Goal: Task Accomplishment & Management: Manage account settings

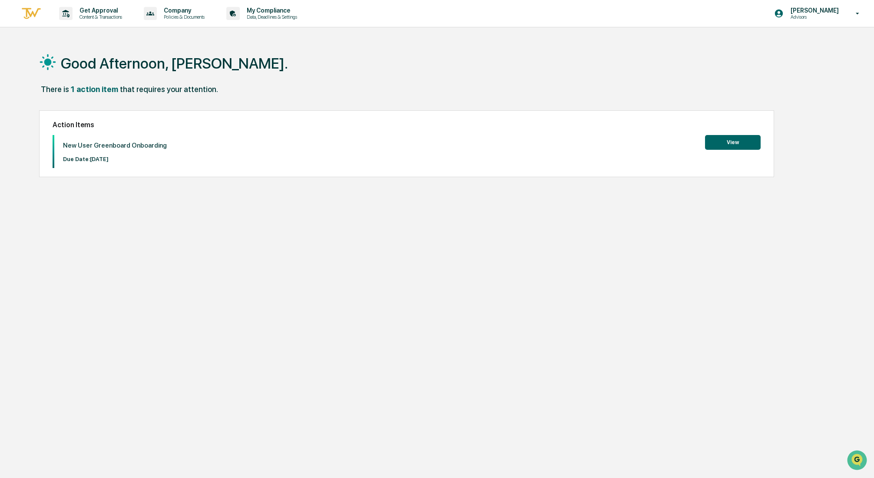
click at [742, 142] on button "View" at bounding box center [733, 142] width 56 height 15
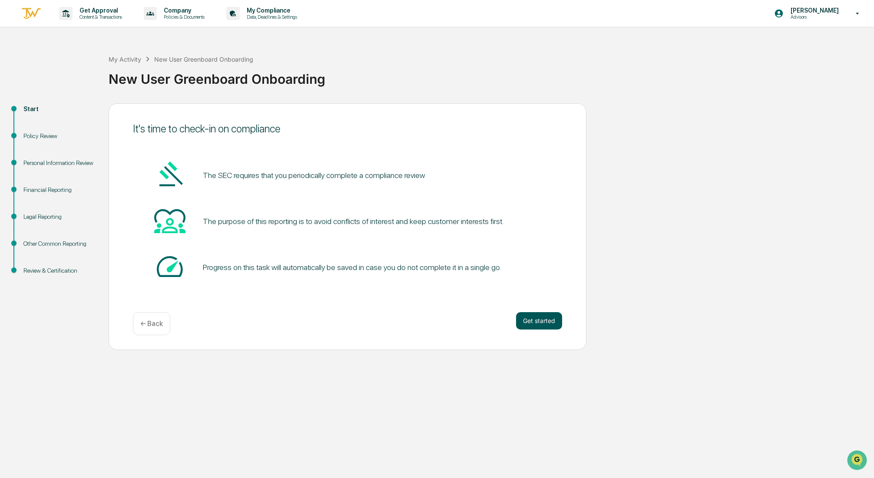
click at [545, 321] on button "Get started" at bounding box center [539, 320] width 46 height 17
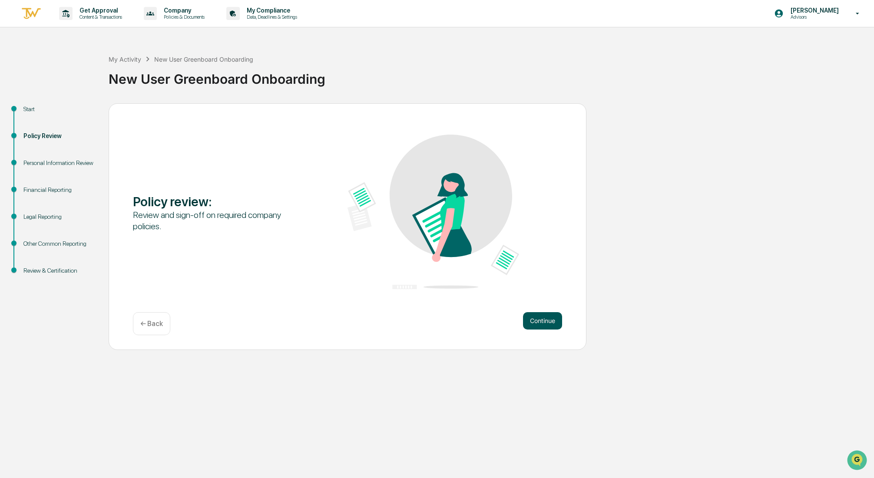
click at [545, 322] on button "Continue" at bounding box center [542, 320] width 39 height 17
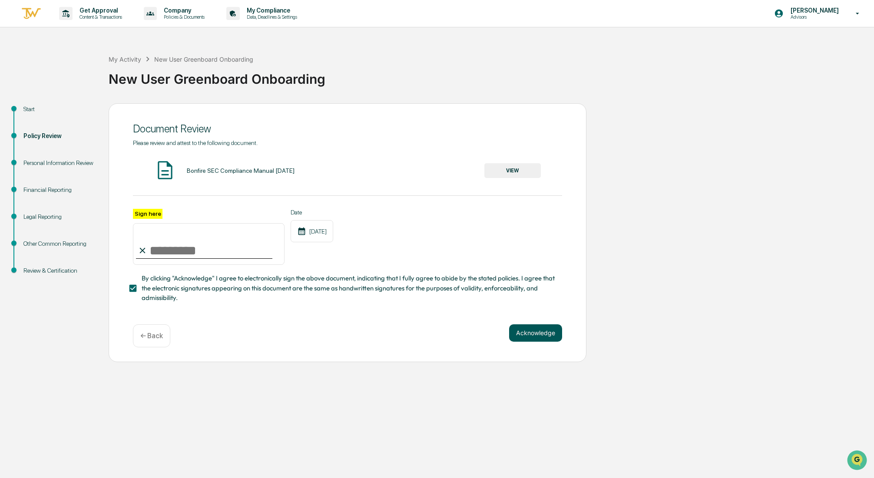
click at [540, 334] on button "Acknowledge" at bounding box center [535, 332] width 53 height 17
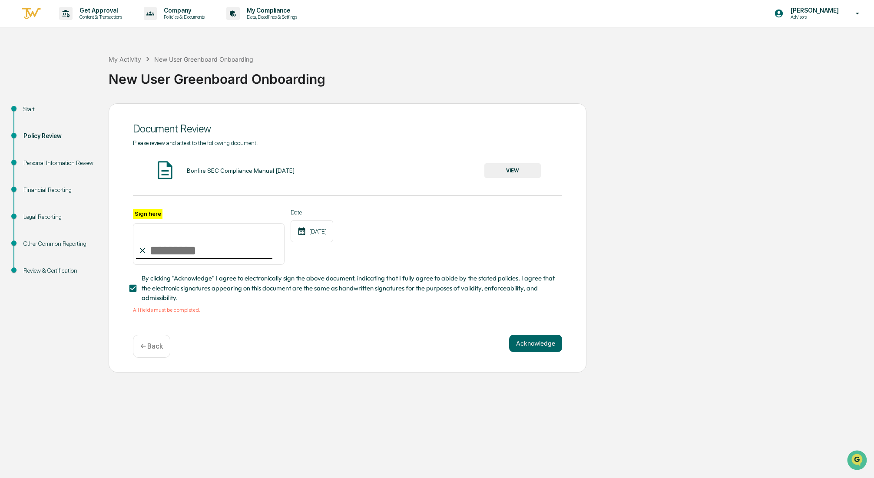
click at [168, 251] on input "Sign here" at bounding box center [209, 244] width 152 height 42
type input "**********"
click at [153, 211] on label "Sign here" at bounding box center [148, 214] width 30 height 10
click at [153, 223] on input "**********" at bounding box center [209, 244] width 152 height 42
click at [154, 211] on label "Sign here" at bounding box center [148, 214] width 30 height 10
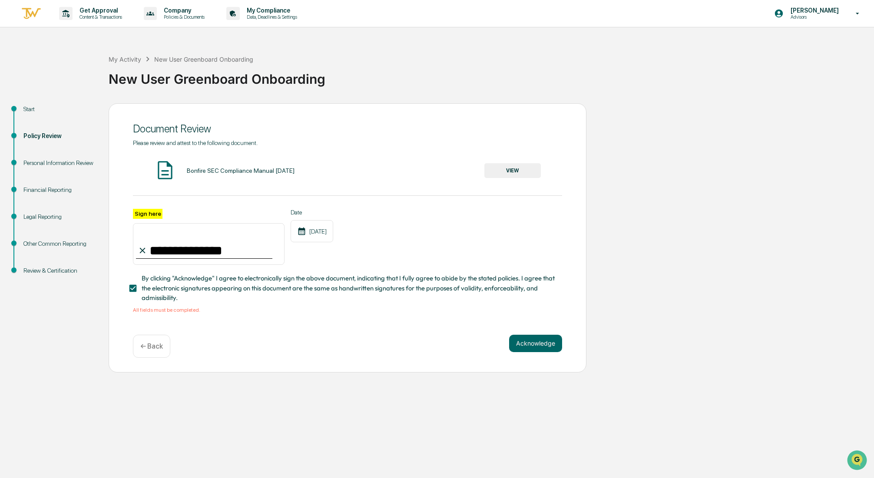
click at [154, 223] on input "**********" at bounding box center [209, 244] width 152 height 42
click at [534, 345] on button "Acknowledge" at bounding box center [535, 343] width 53 height 17
click at [520, 169] on button "VIEW" at bounding box center [512, 170] width 56 height 15
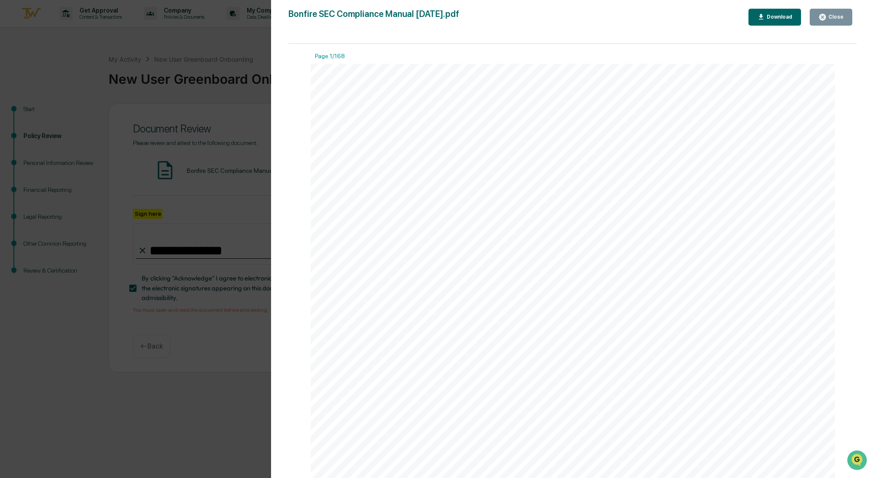
click at [777, 15] on div "Download" at bounding box center [778, 17] width 27 height 6
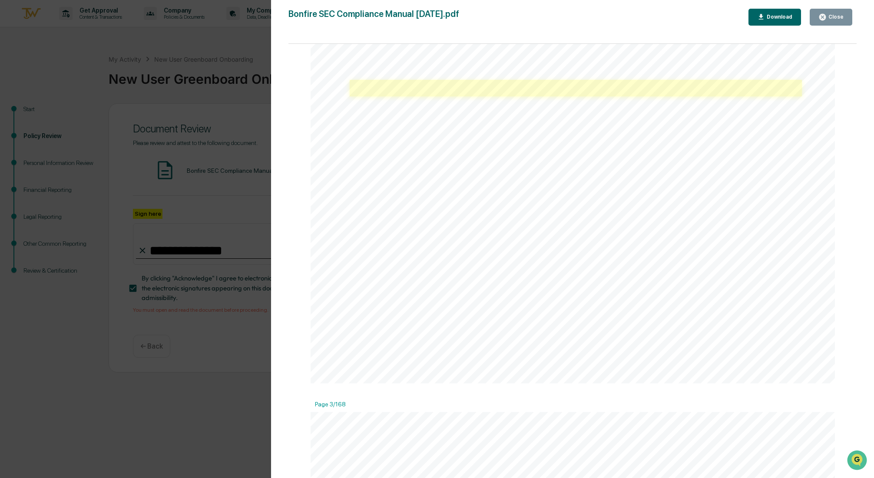
scroll to position [1085, 0]
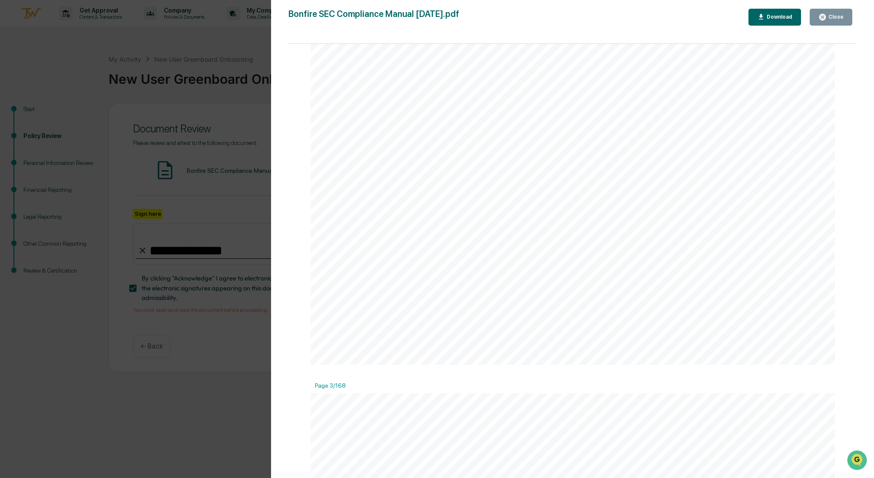
click at [769, 18] on div "Download" at bounding box center [778, 17] width 27 height 6
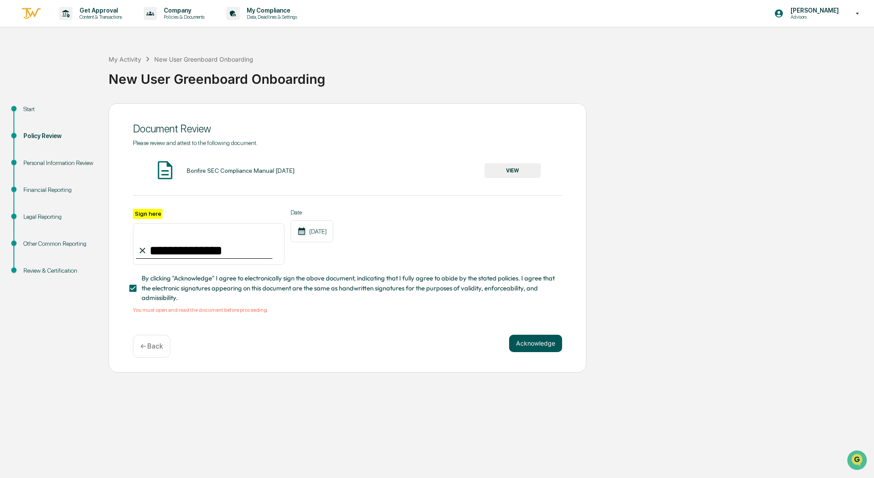
click at [530, 344] on button "Acknowledge" at bounding box center [535, 343] width 53 height 17
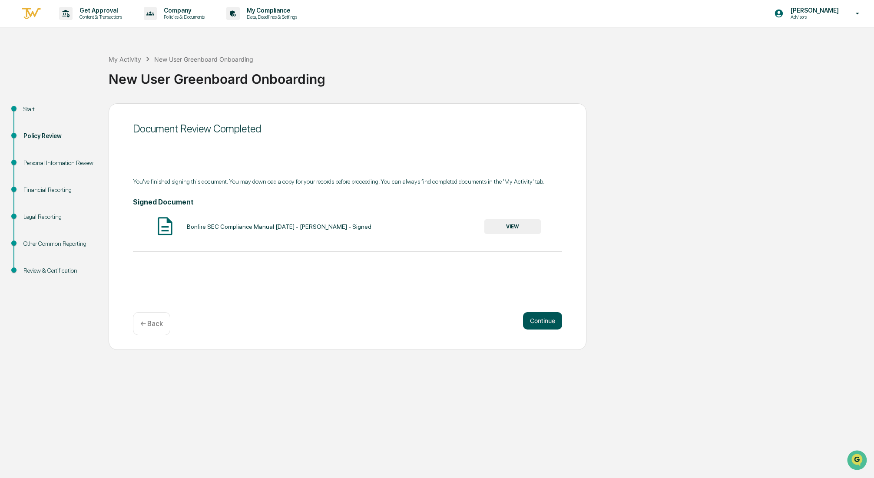
click at [538, 321] on button "Continue" at bounding box center [542, 320] width 39 height 17
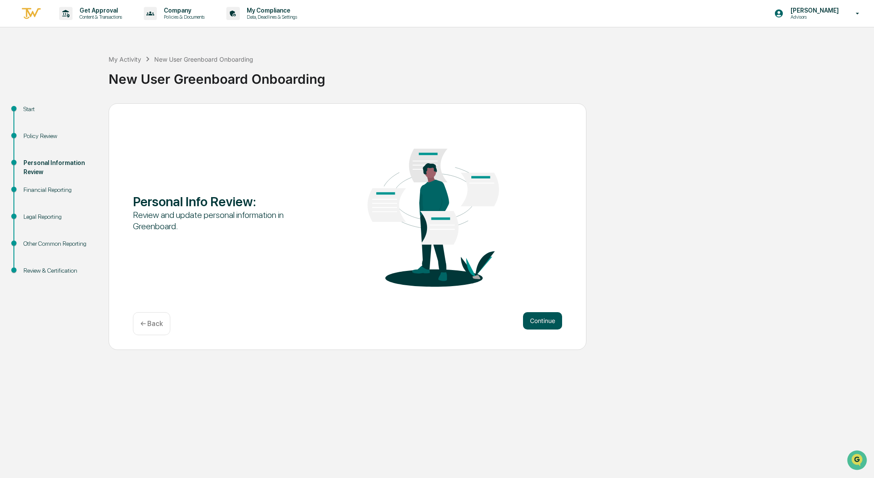
click at [536, 320] on button "Continue" at bounding box center [542, 320] width 39 height 17
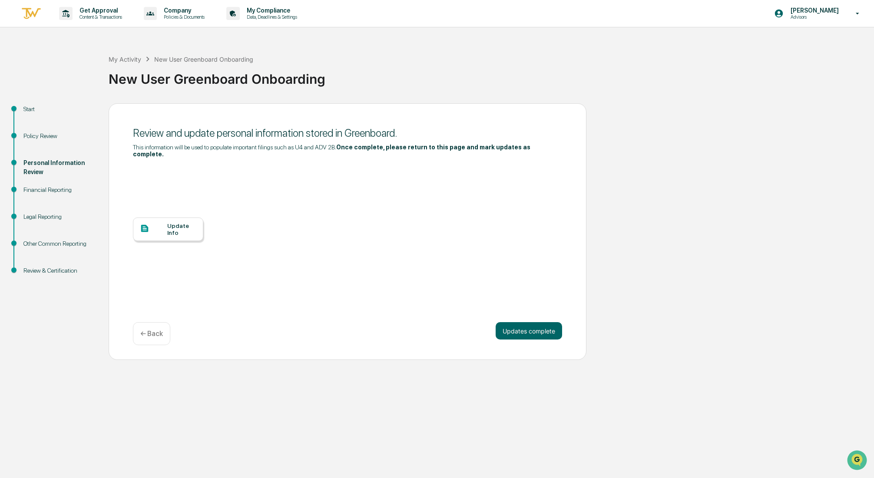
click at [197, 235] on div "Update Info" at bounding box center [168, 229] width 70 height 23
click at [180, 228] on div "Update Info" at bounding box center [181, 229] width 29 height 14
click at [43, 165] on div "Personal Information Review" at bounding box center [58, 167] width 71 height 18
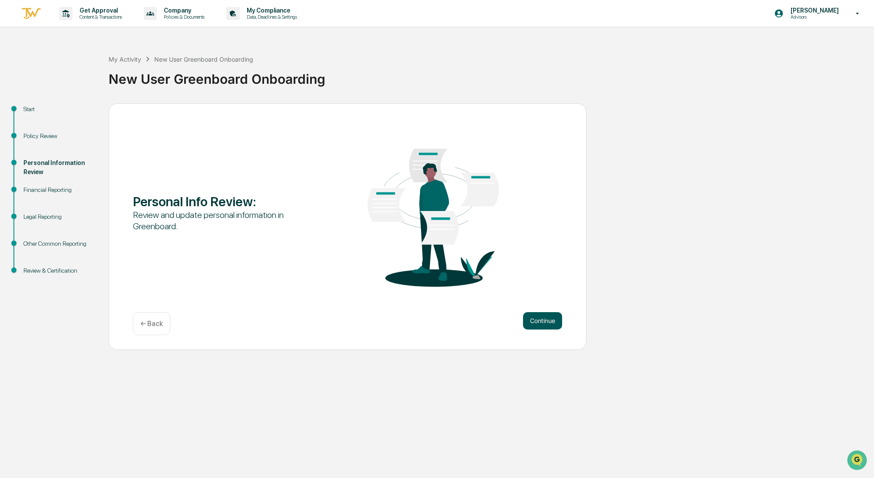
click at [535, 320] on button "Continue" at bounding box center [542, 320] width 39 height 17
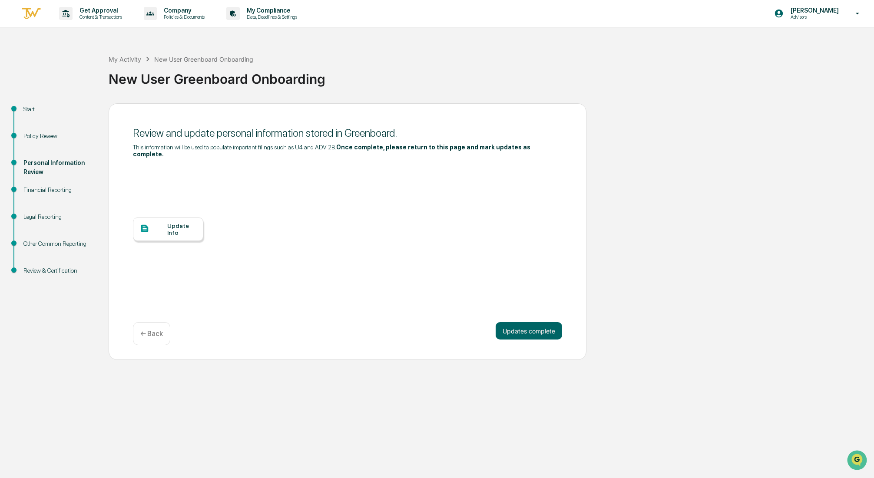
click at [172, 227] on div "Update Info" at bounding box center [181, 229] width 29 height 14
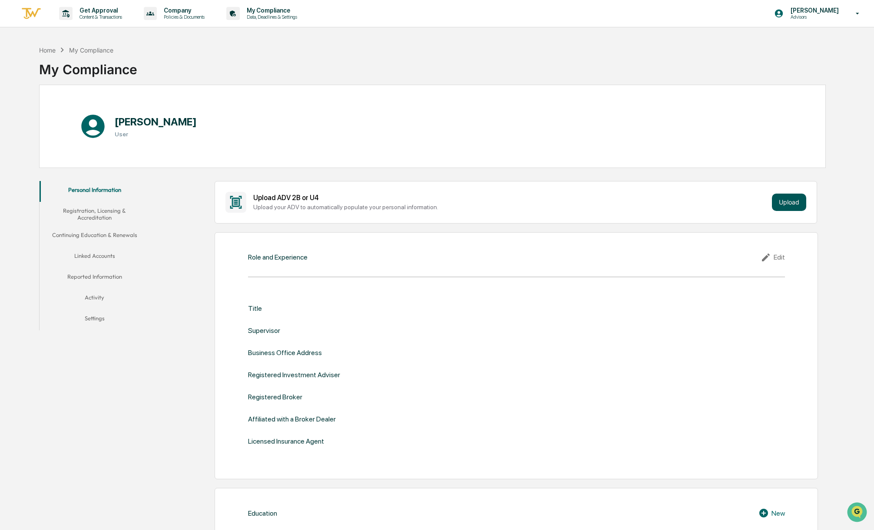
click at [786, 204] on button "Upload" at bounding box center [789, 202] width 34 height 17
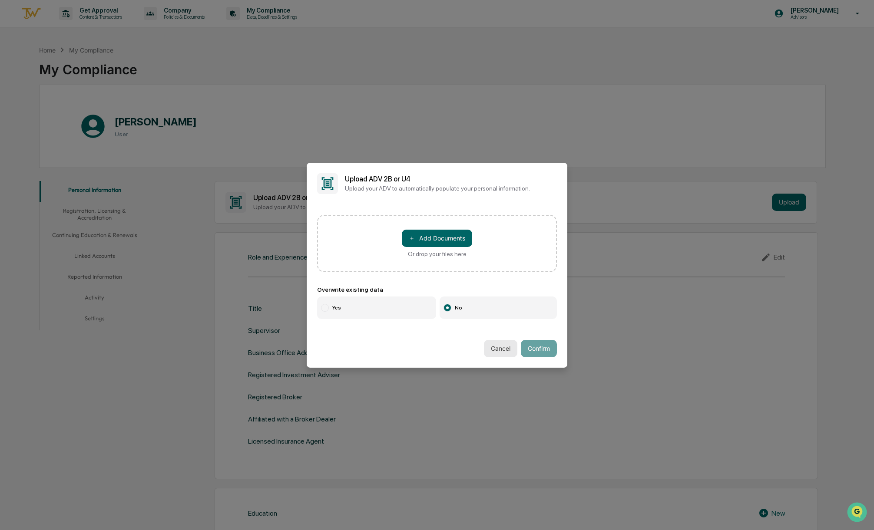
click at [495, 348] on button "Cancel" at bounding box center [500, 348] width 33 height 17
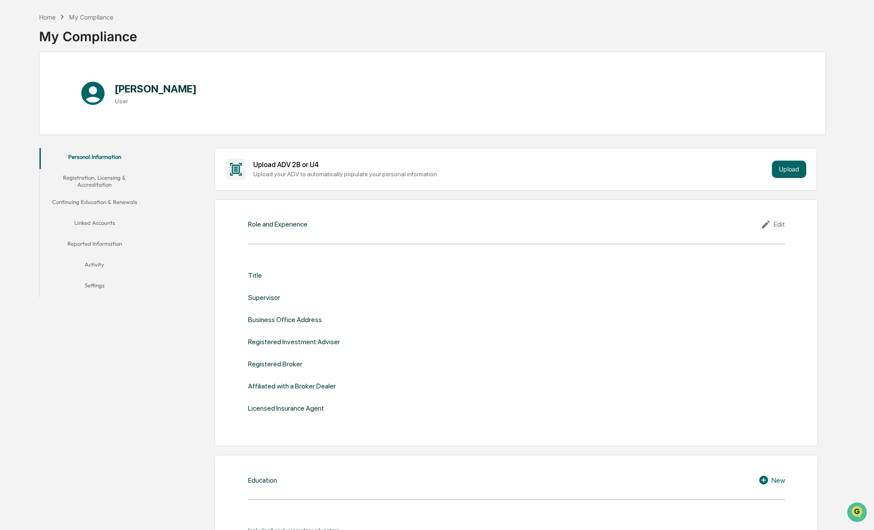
scroll to position [31, 0]
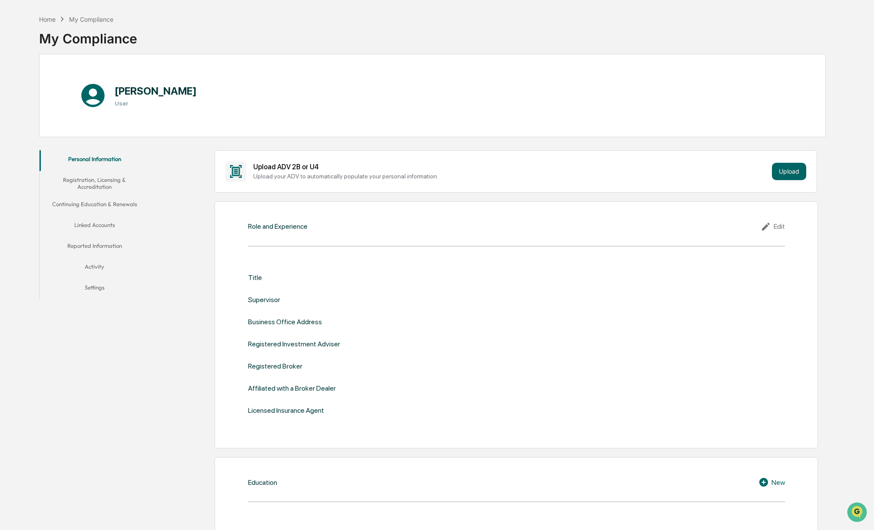
click at [92, 182] on button "Registration, Licensing & Accreditation" at bounding box center [95, 183] width 110 height 25
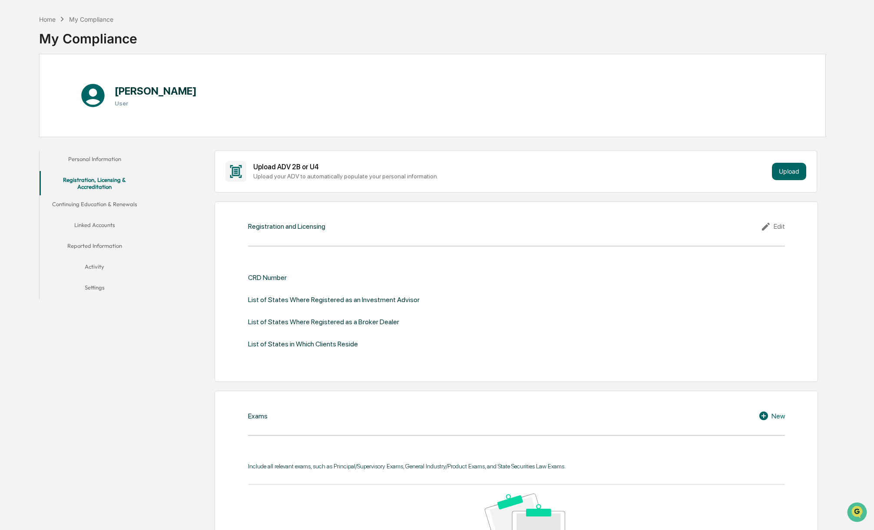
click at [285, 278] on div "CRD Number" at bounding box center [267, 278] width 39 height 8
click at [776, 226] on div "Edit" at bounding box center [772, 226] width 24 height 10
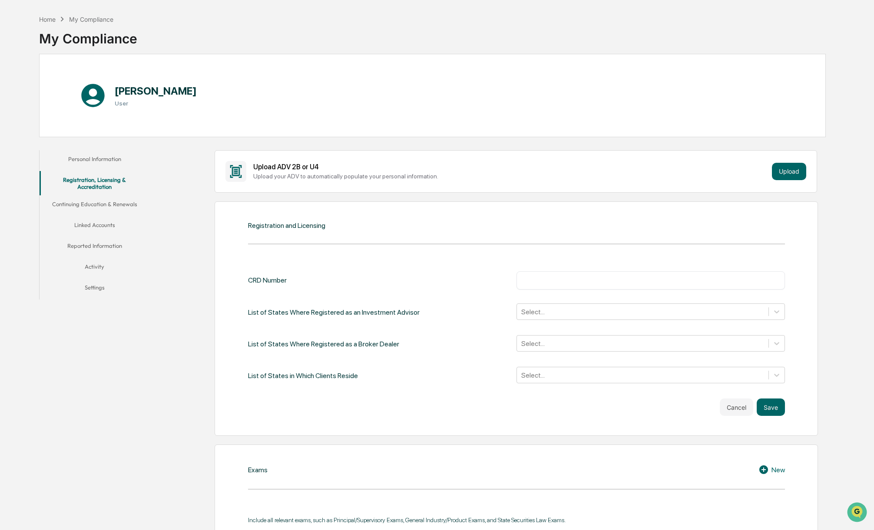
click at [621, 282] on input "text" at bounding box center [650, 280] width 255 height 9
type input "*******"
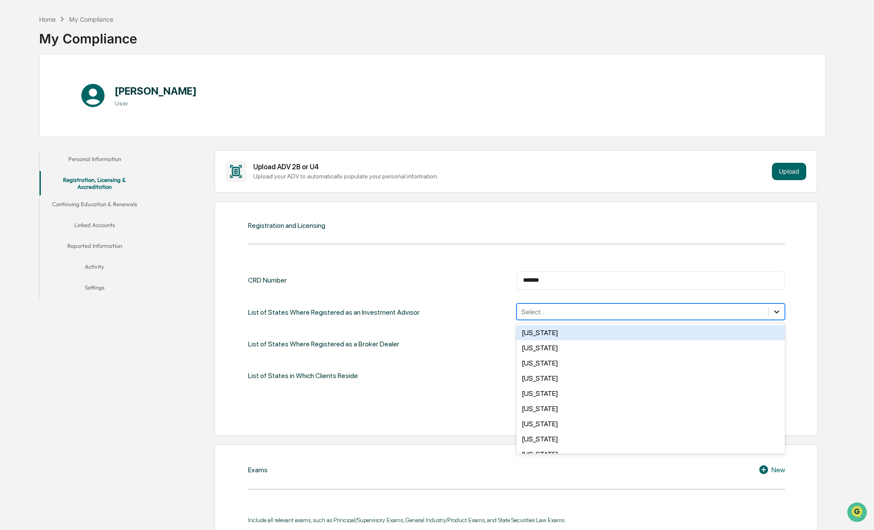
click at [776, 312] on icon at bounding box center [776, 311] width 5 height 3
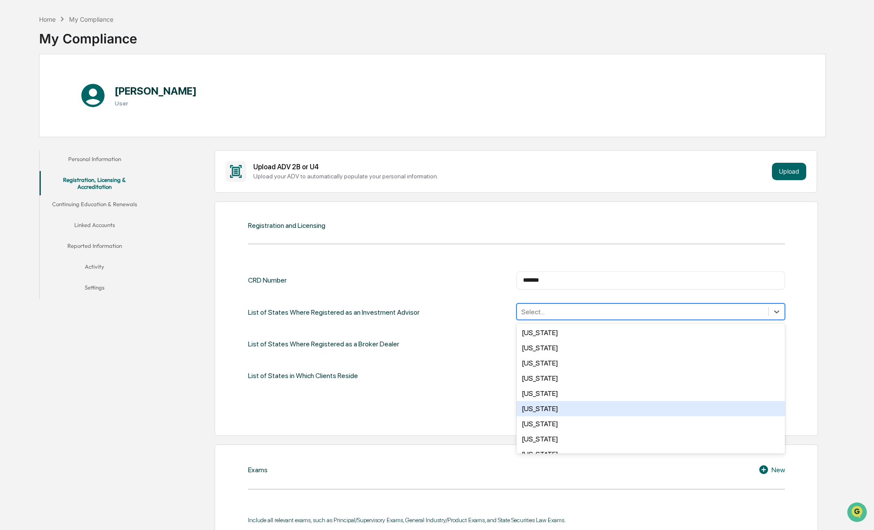
click at [558, 403] on div "Colorado" at bounding box center [650, 408] width 268 height 15
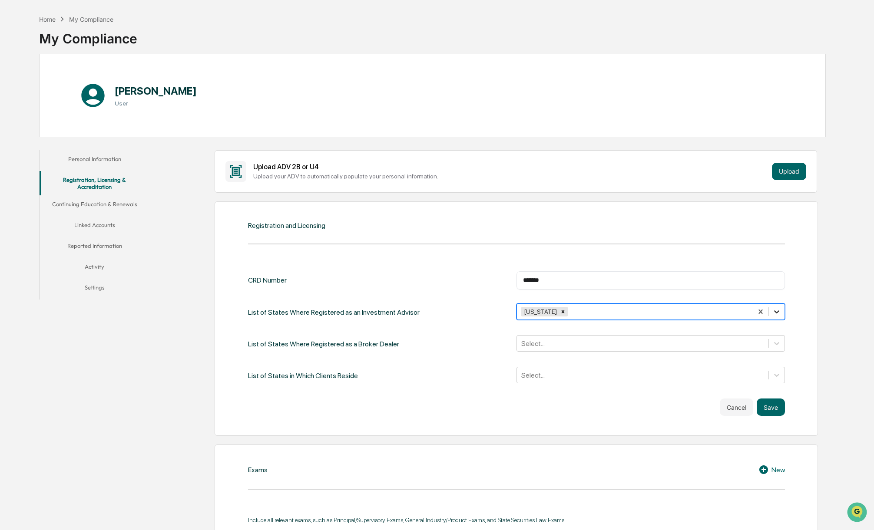
click at [776, 312] on icon at bounding box center [776, 311] width 5 height 3
click at [775, 342] on icon at bounding box center [776, 343] width 9 height 9
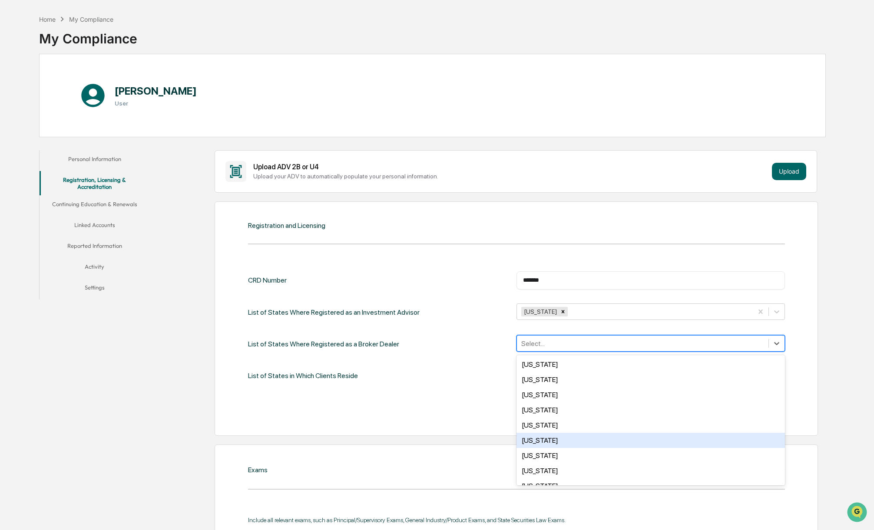
click at [555, 439] on div "Colorado" at bounding box center [650, 440] width 268 height 15
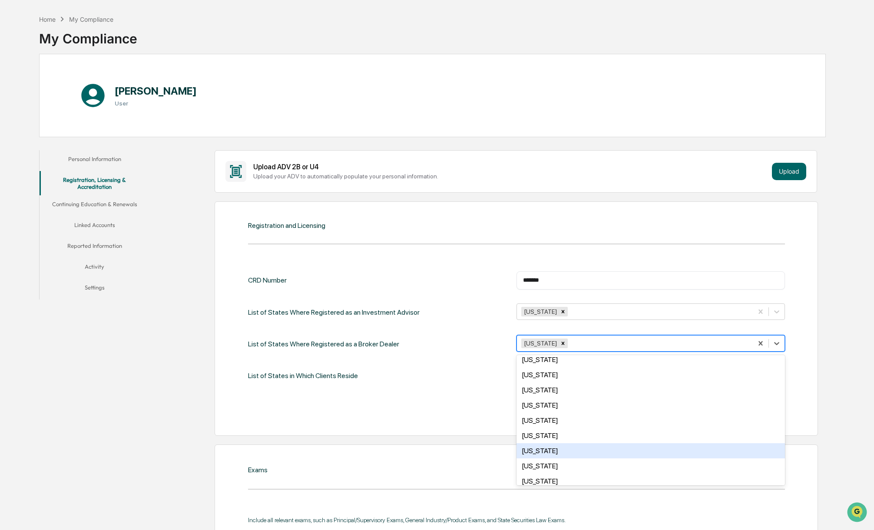
scroll to position [241, 0]
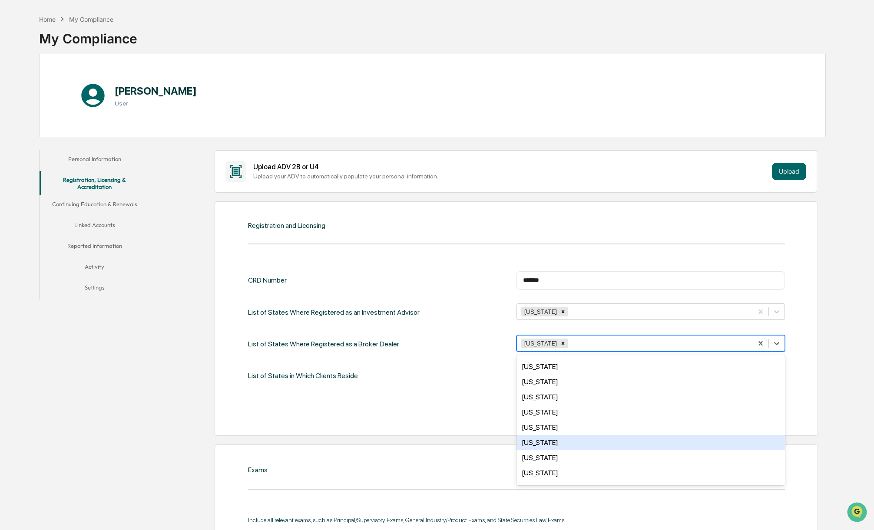
click at [552, 435] on div "Minnesota" at bounding box center [650, 442] width 268 height 15
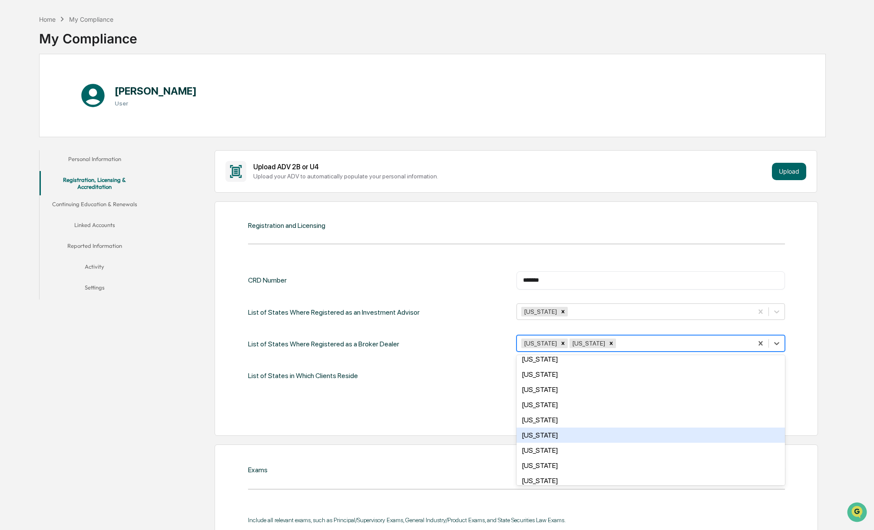
scroll to position [400, 0]
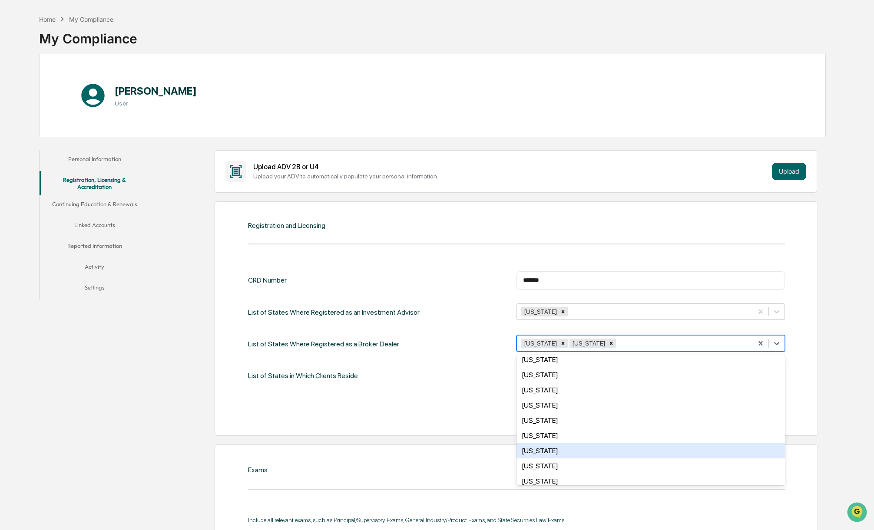
click at [541, 443] on div "Ohio" at bounding box center [650, 450] width 268 height 15
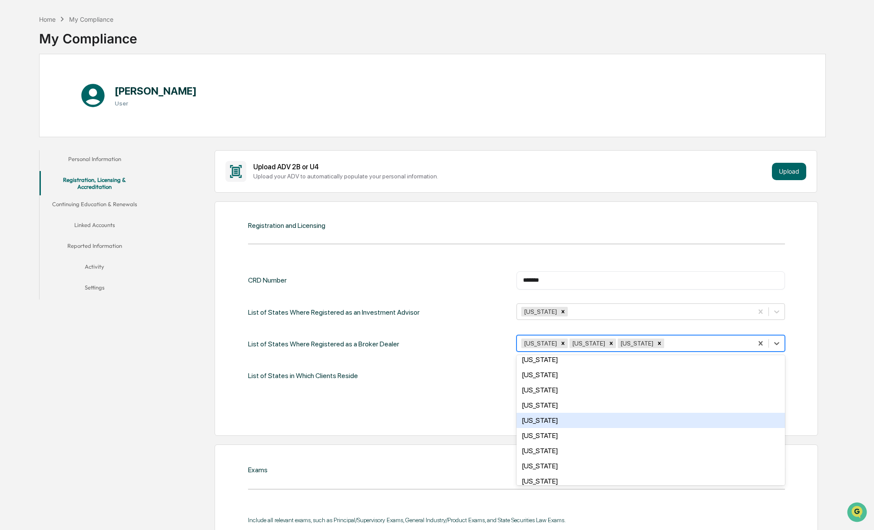
click at [581, 418] on div "California" at bounding box center [650, 420] width 268 height 15
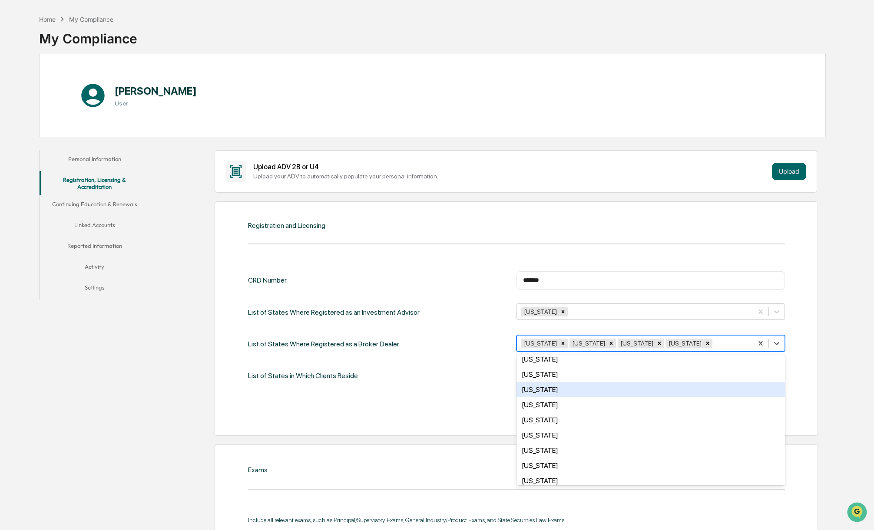
click at [477, 354] on div "CRD Number ******* ​ List of States Where Registered as an Investment Advisor C…" at bounding box center [516, 327] width 537 height 113
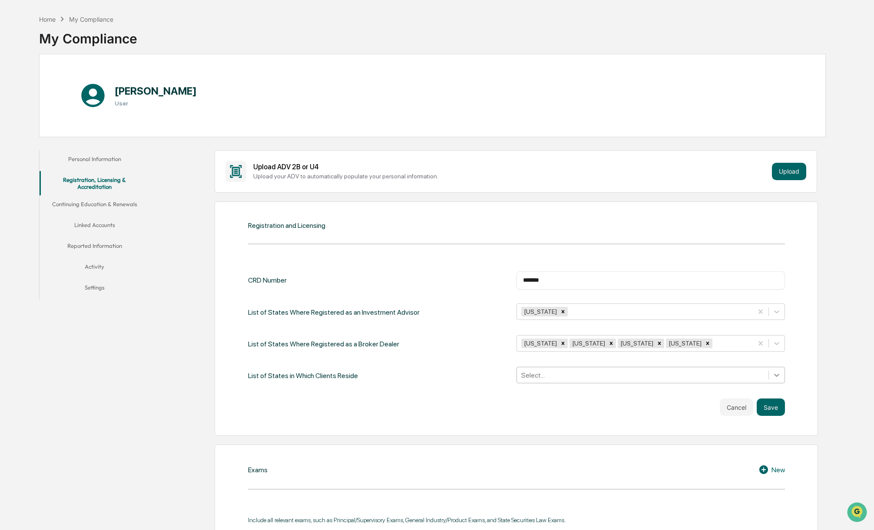
click at [777, 376] on icon at bounding box center [776, 375] width 9 height 9
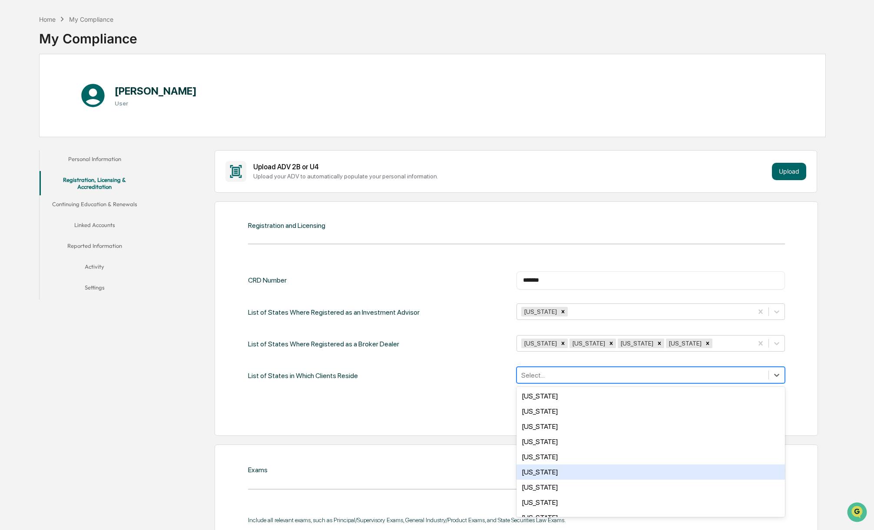
click at [542, 472] on div "Colorado" at bounding box center [650, 472] width 268 height 15
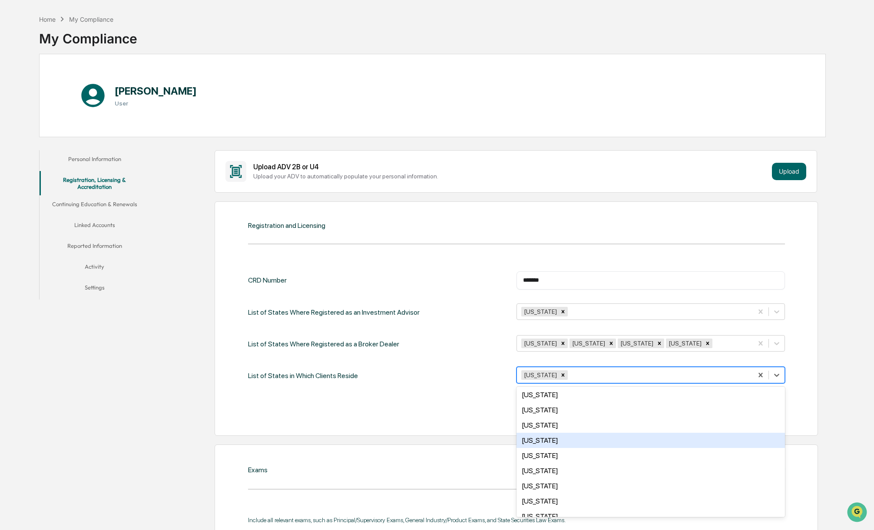
scroll to position [250, 0]
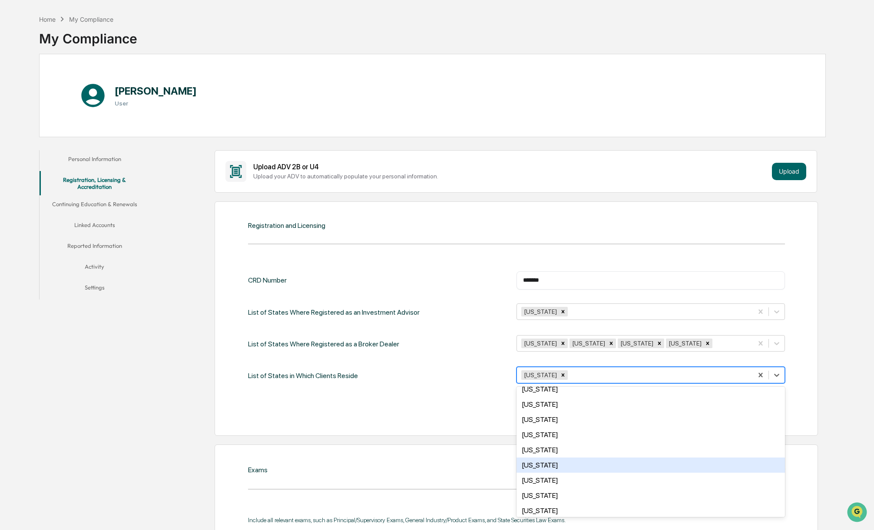
click at [547, 458] on div "Minnesota" at bounding box center [650, 465] width 268 height 15
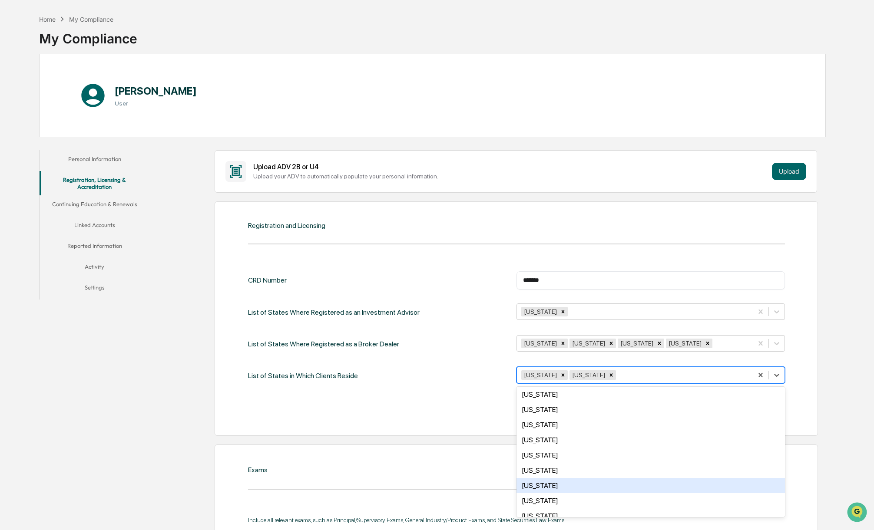
scroll to position [458, 0]
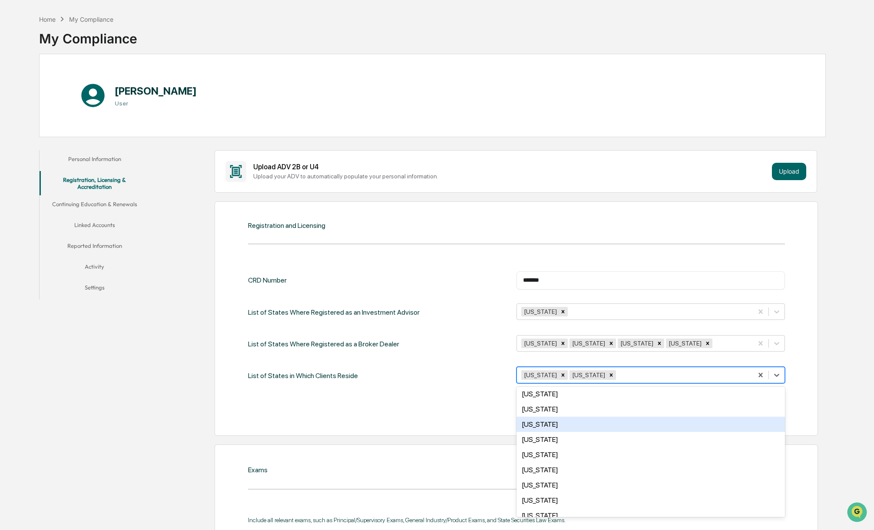
click at [533, 417] on div "Ohio" at bounding box center [650, 424] width 268 height 15
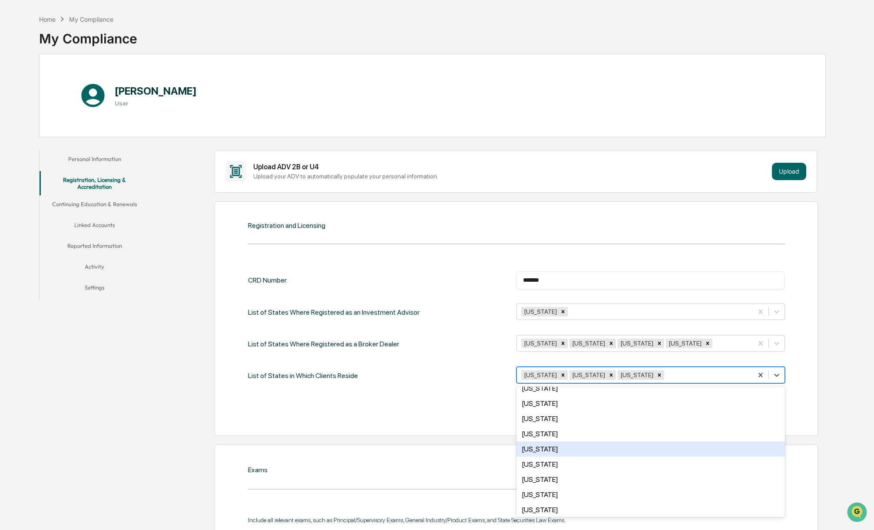
scroll to position [23, 0]
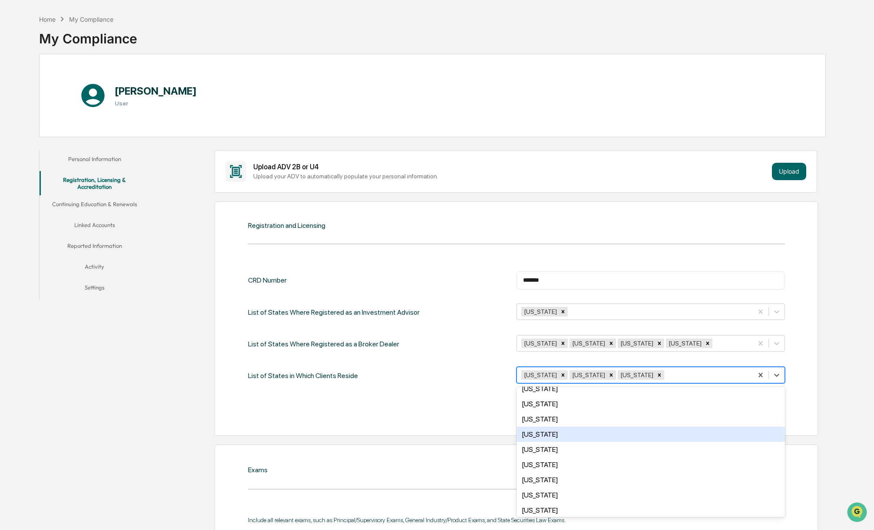
click at [546, 433] on div "California" at bounding box center [650, 434] width 268 height 15
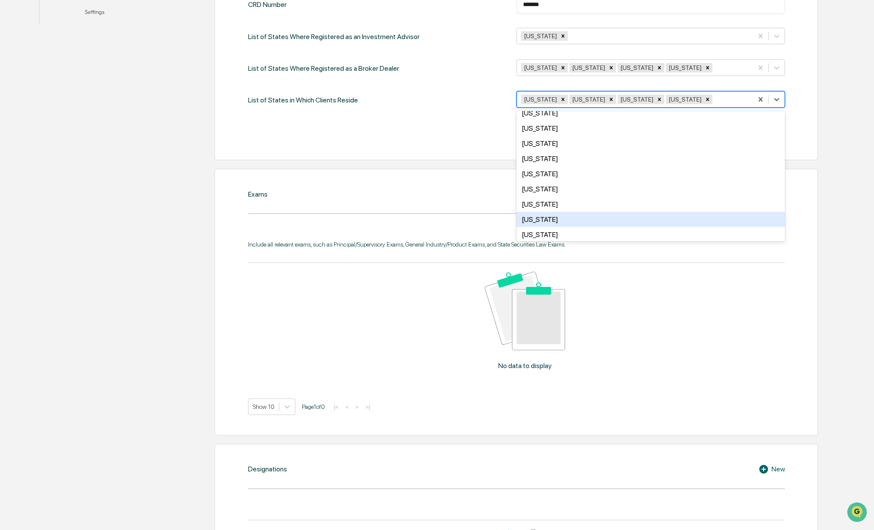
scroll to position [309, 0]
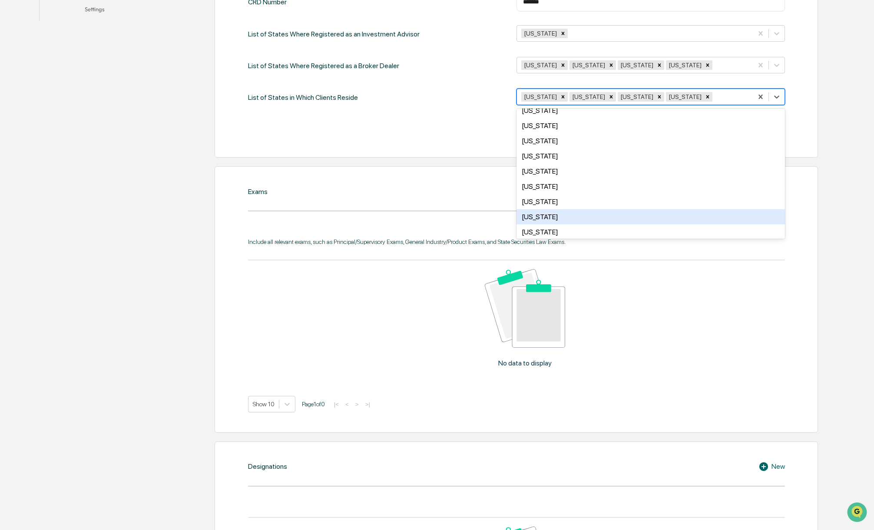
click at [670, 412] on div "Show 10 Page 1 of 0 |< < > >|" at bounding box center [516, 404] width 537 height 17
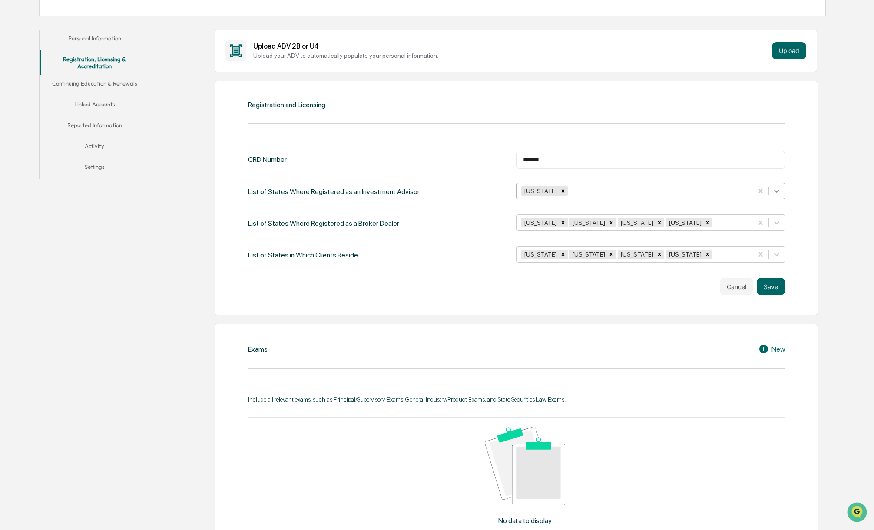
scroll to position [138, 0]
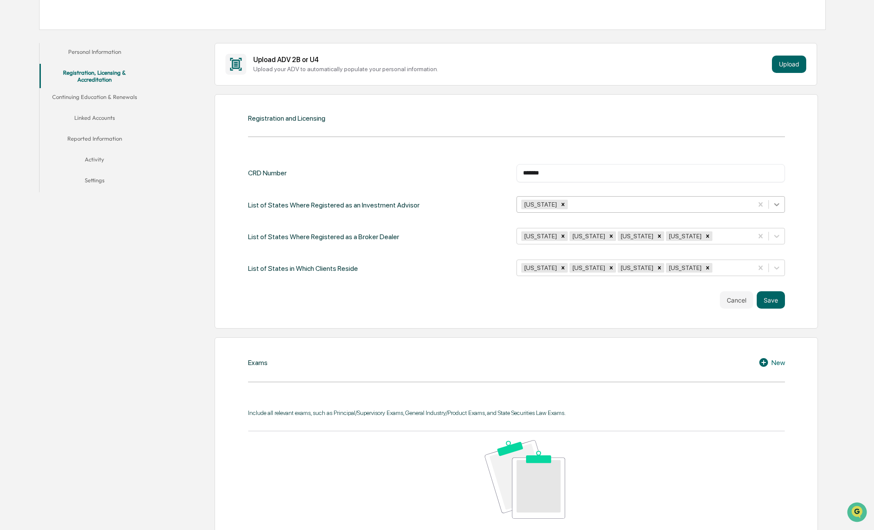
click at [779, 207] on icon at bounding box center [776, 204] width 9 height 9
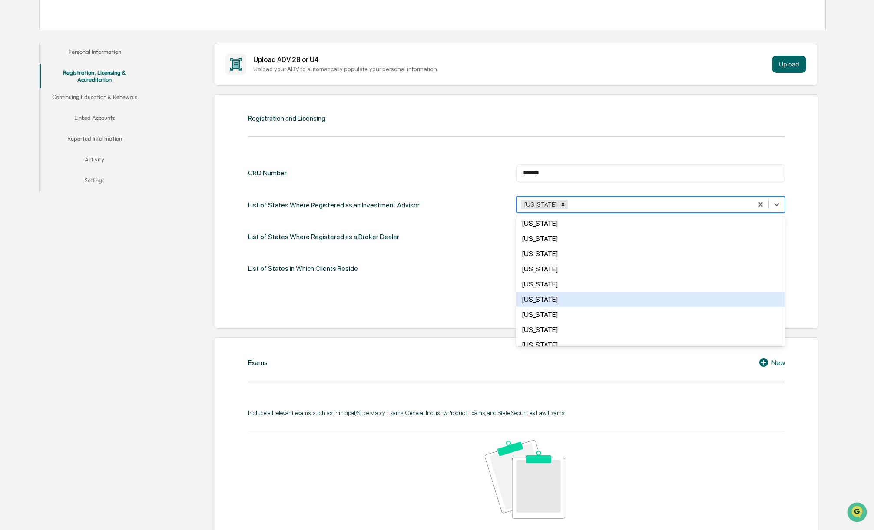
scroll to position [235, 0]
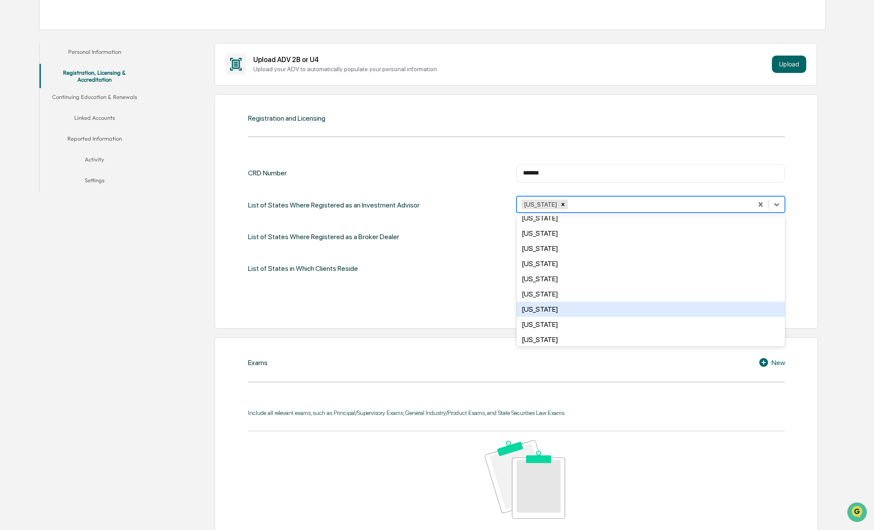
click at [552, 302] on div "Minnesota" at bounding box center [650, 309] width 268 height 15
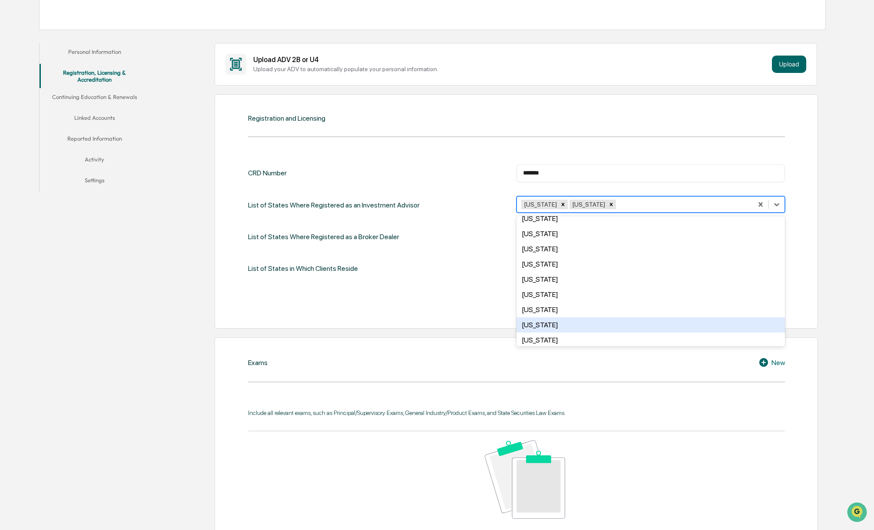
scroll to position [385, 0]
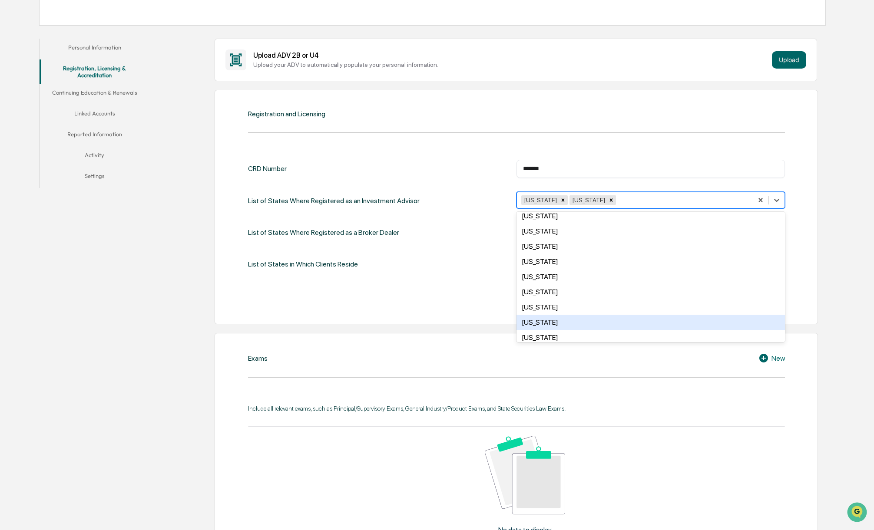
click at [549, 315] on div "Ohio" at bounding box center [650, 322] width 268 height 15
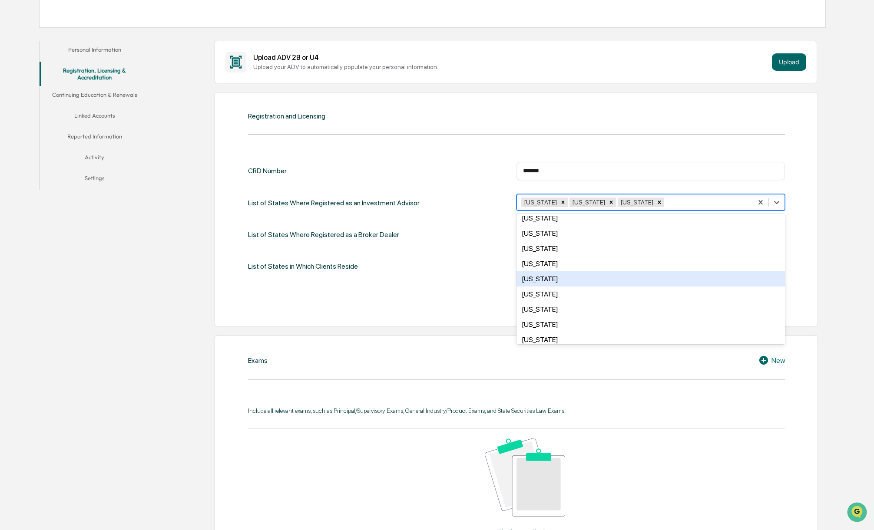
click at [809, 261] on div "Registration and Licensing CRD Number ******* ​ List of States Where Registered…" at bounding box center [516, 209] width 603 height 235
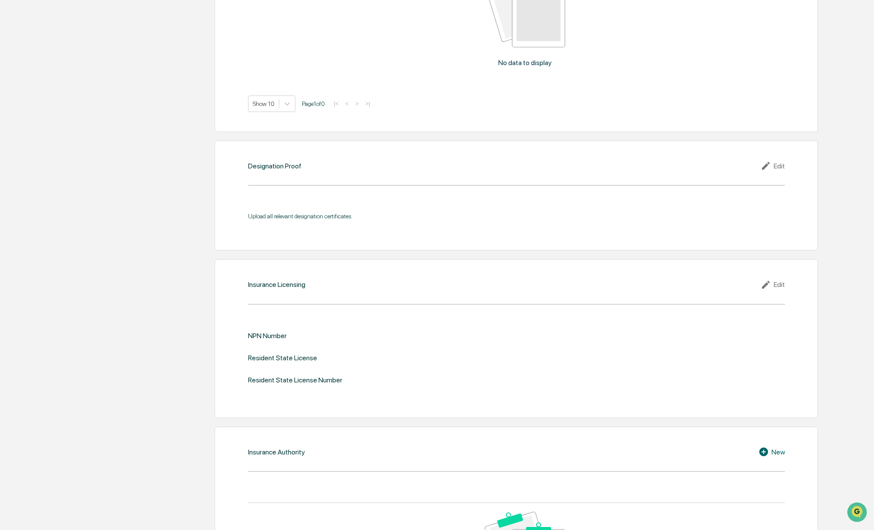
scroll to position [868, 0]
click at [781, 284] on div "Edit" at bounding box center [772, 284] width 24 height 10
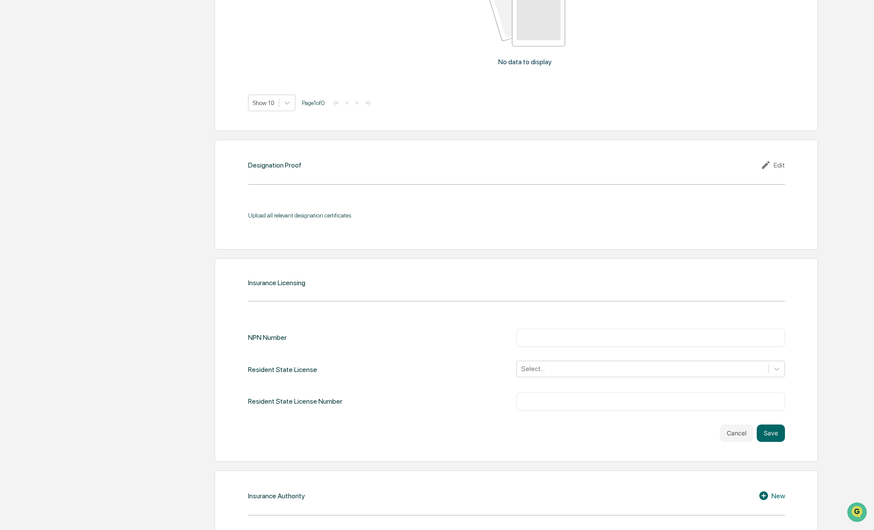
click at [608, 333] on input "text" at bounding box center [650, 337] width 255 height 9
type input "******"
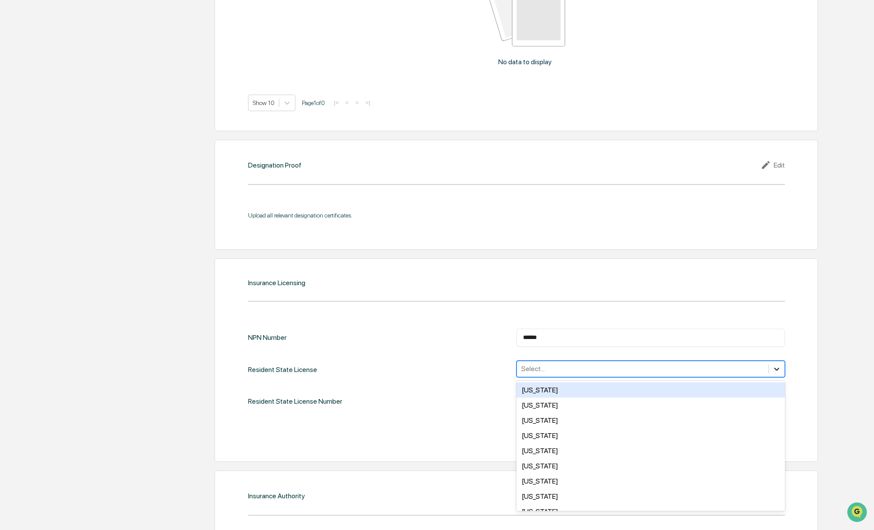
click at [781, 370] on div at bounding box center [777, 369] width 16 height 16
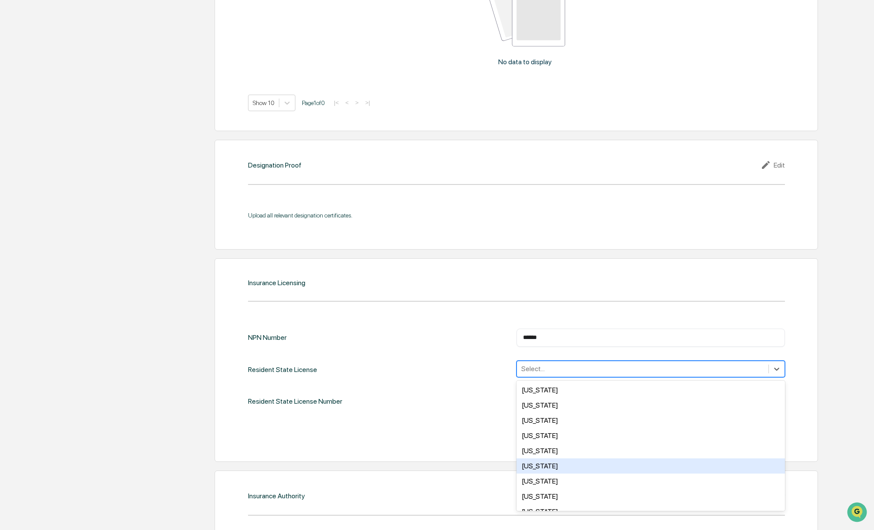
click at [586, 461] on div "Colorado" at bounding box center [650, 466] width 268 height 15
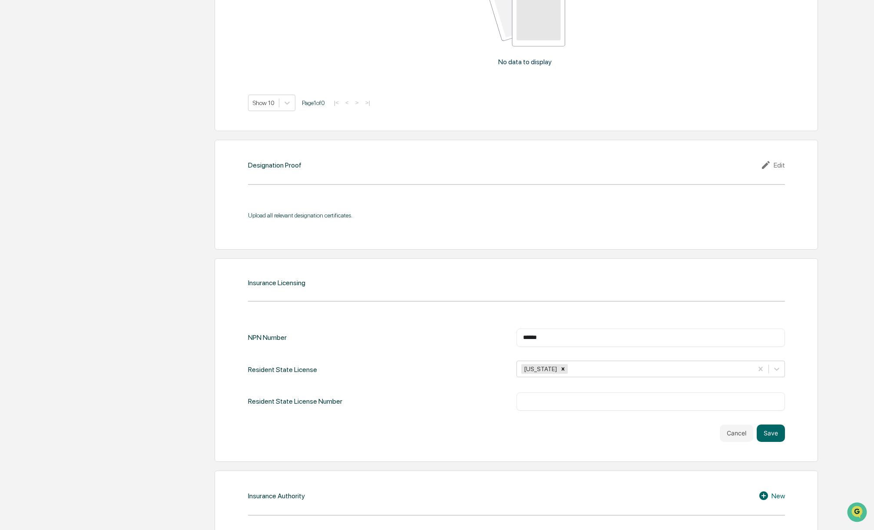
click at [472, 365] on div "Resident State License Colorado" at bounding box center [516, 370] width 537 height 18
click at [541, 402] on input "text" at bounding box center [650, 401] width 255 height 9
type input "******"
click at [771, 431] on button "Save" at bounding box center [770, 433] width 28 height 17
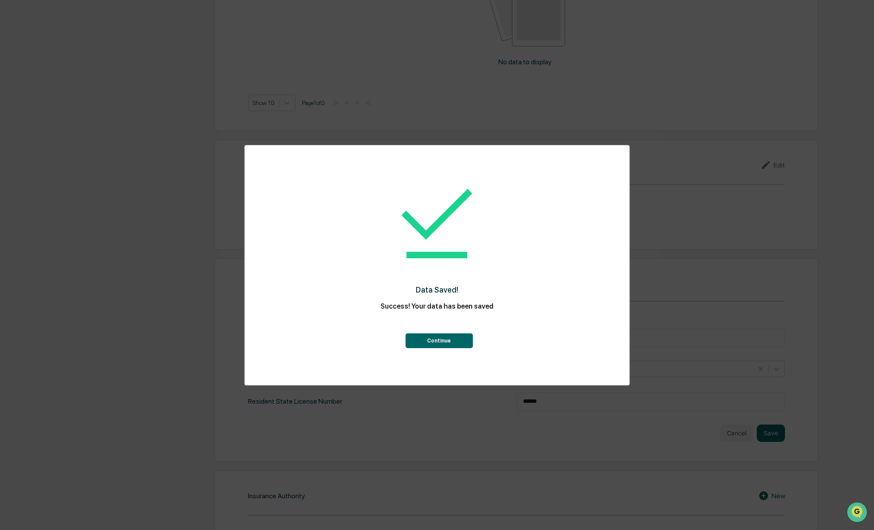
click at [458, 340] on button "Continue" at bounding box center [438, 340] width 67 height 15
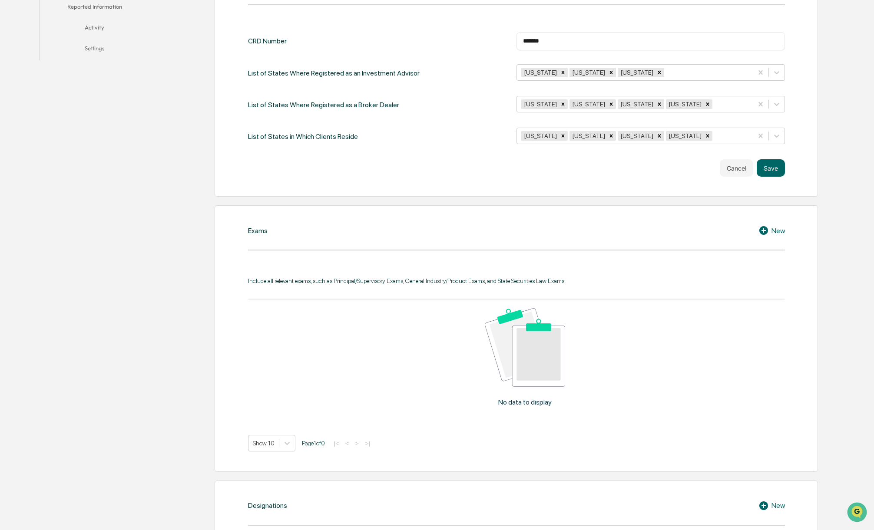
scroll to position [258, 0]
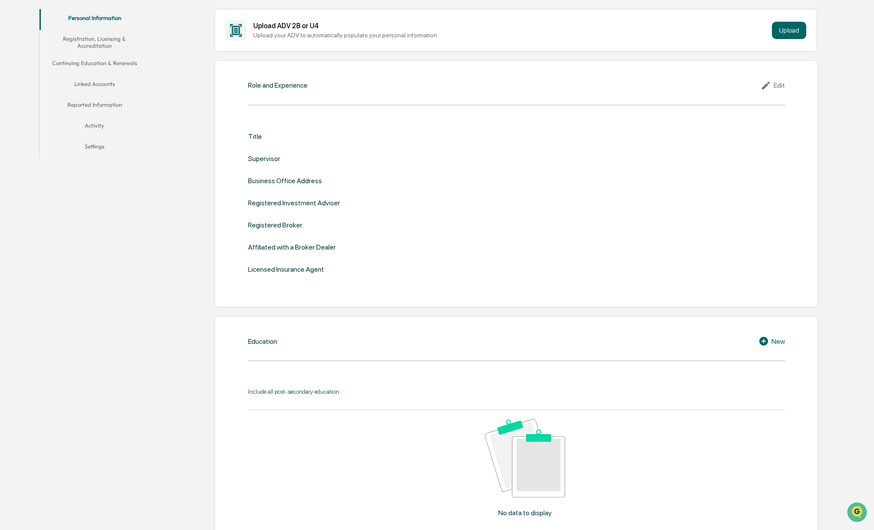
scroll to position [172, 0]
